Goal: Find contact information: Find contact information

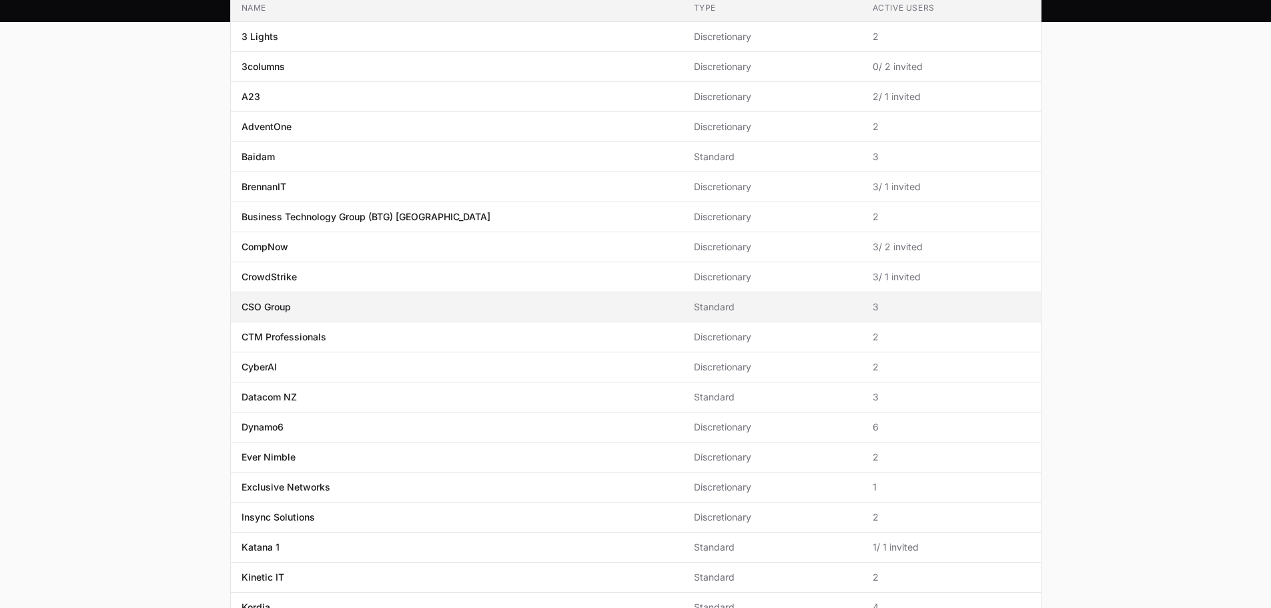
scroll to position [318, 0]
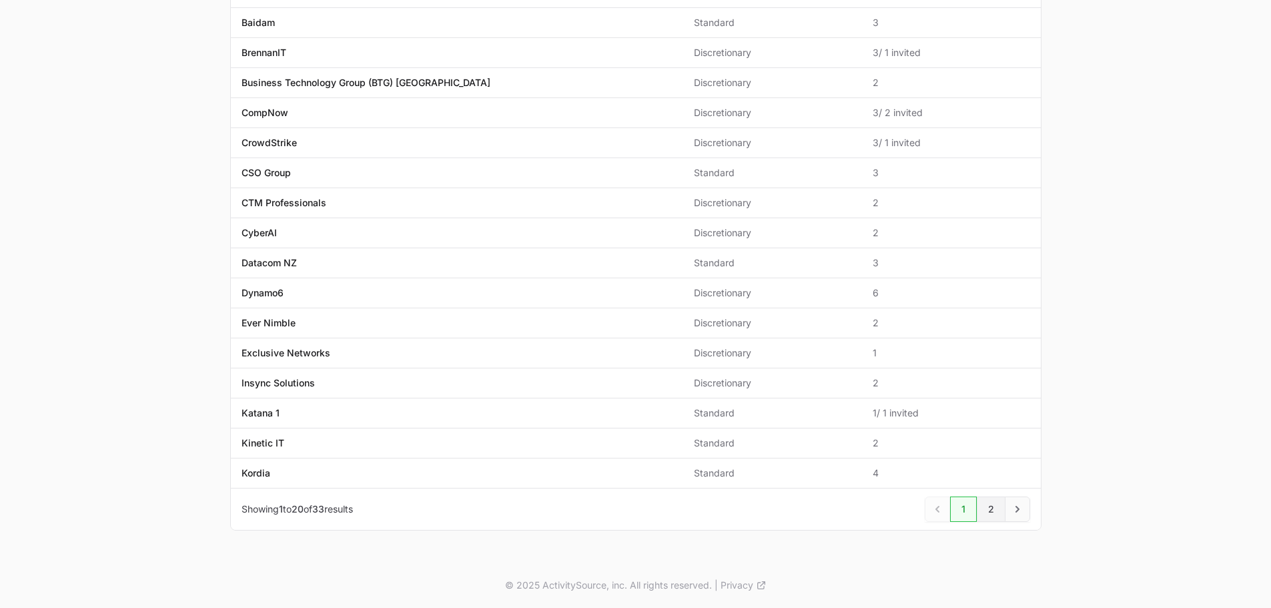
click at [993, 511] on link "2" at bounding box center [990, 508] width 29 height 25
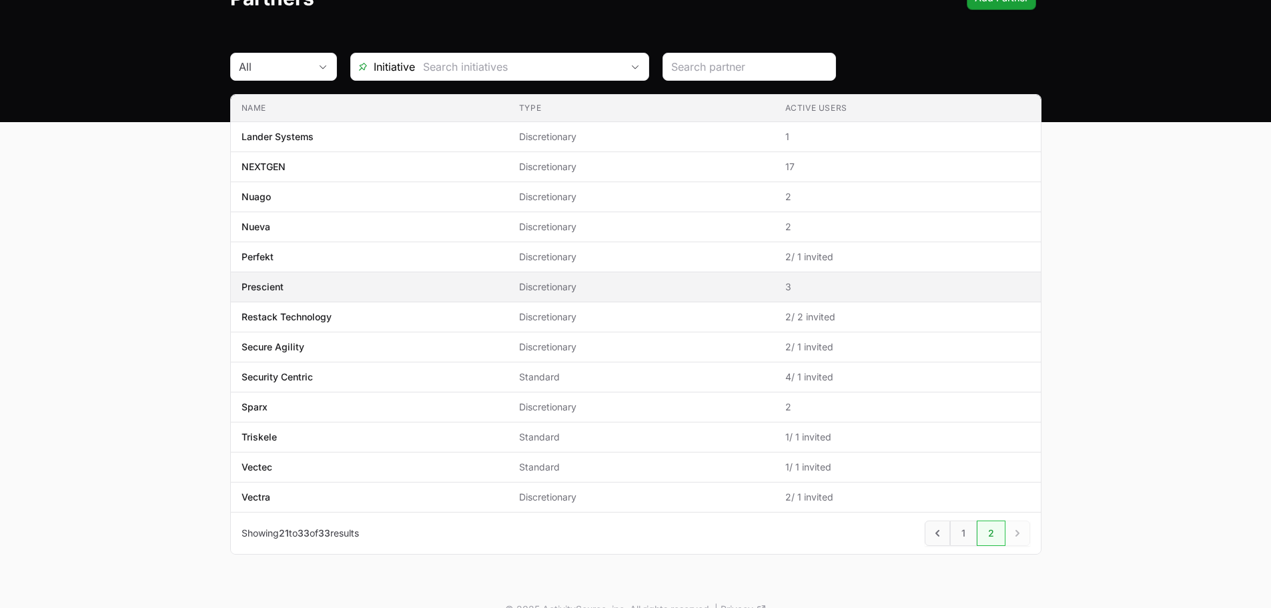
scroll to position [108, 0]
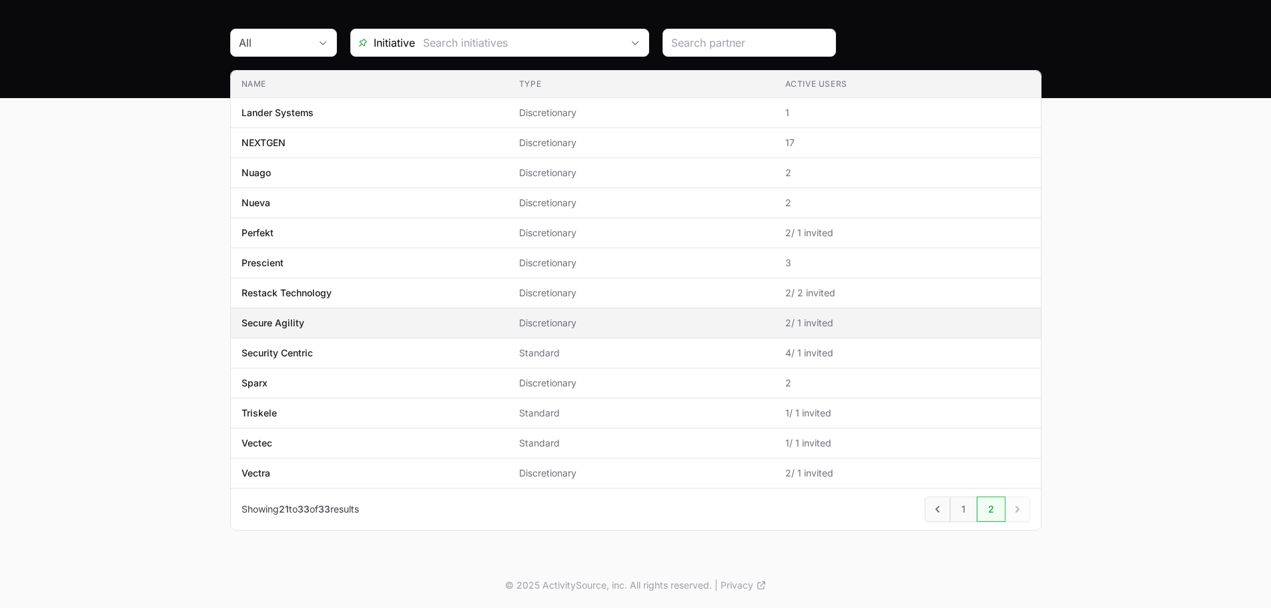
click at [458, 327] on span "Secure Agility" at bounding box center [369, 322] width 256 height 13
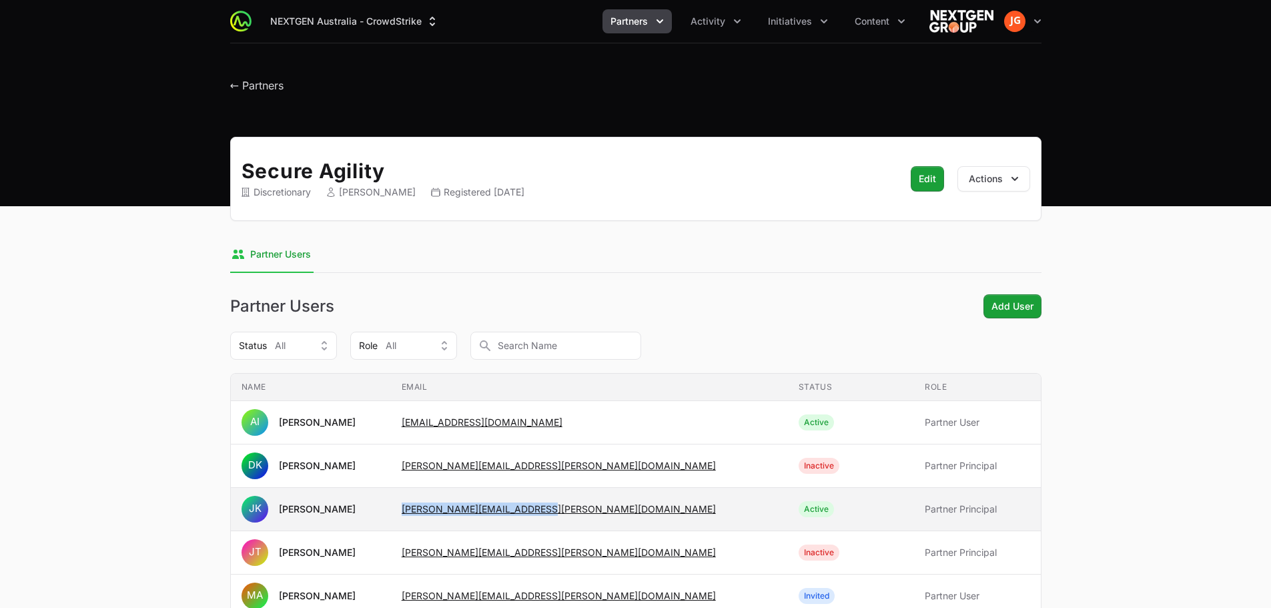
drag, startPoint x: 586, startPoint y: 510, endPoint x: 449, endPoint y: 514, distance: 137.4
click at [449, 514] on td "Email [PERSON_NAME][EMAIL_ADDRESS][PERSON_NAME][DOMAIN_NAME]" at bounding box center [589, 509] width 397 height 43
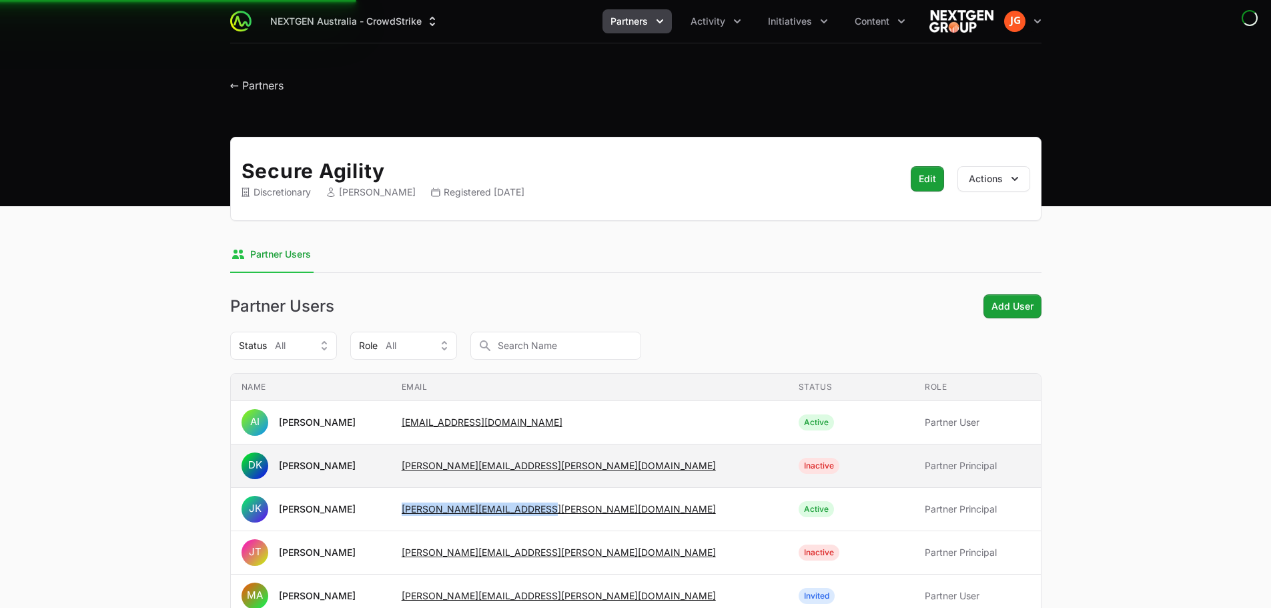
copy link "[PERSON_NAME][EMAIL_ADDRESS][PERSON_NAME][DOMAIN_NAME]"
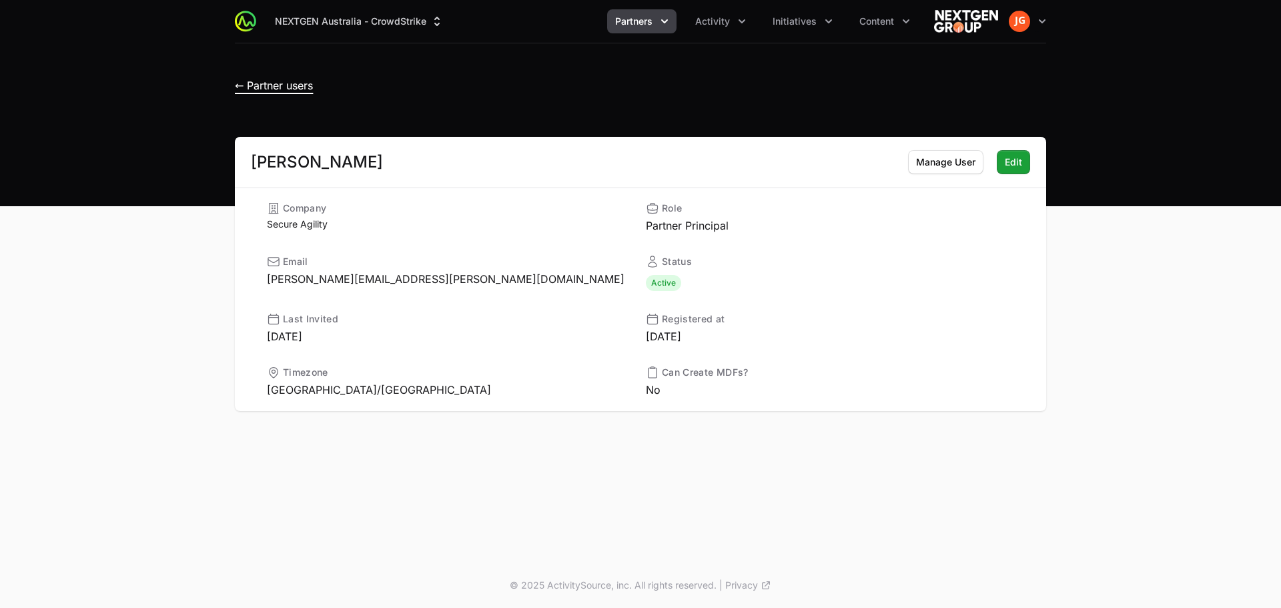
click at [262, 80] on span "← Partner users" at bounding box center [274, 85] width 78 height 13
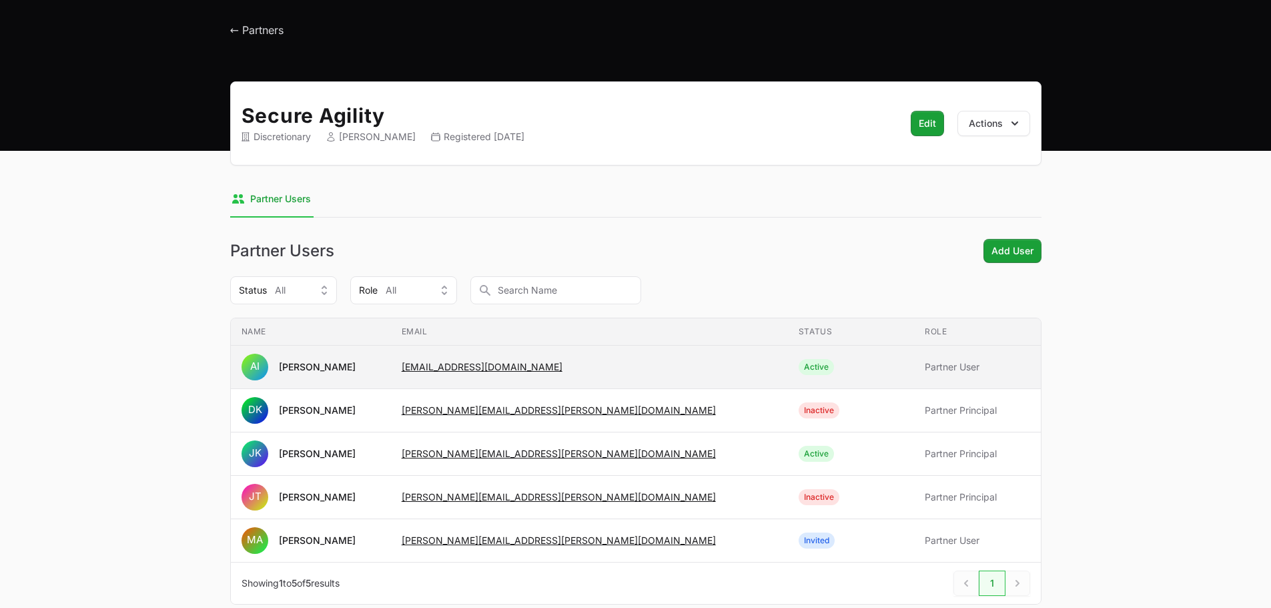
scroll to position [129, 0]
